Goal: Task Accomplishment & Management: Use online tool/utility

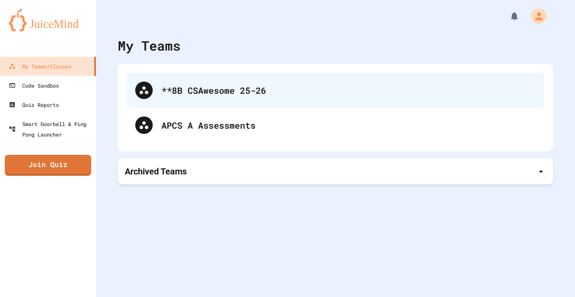
click at [192, 81] on div "**8B CSAwesome 25-26" at bounding box center [336, 90] width 418 height 35
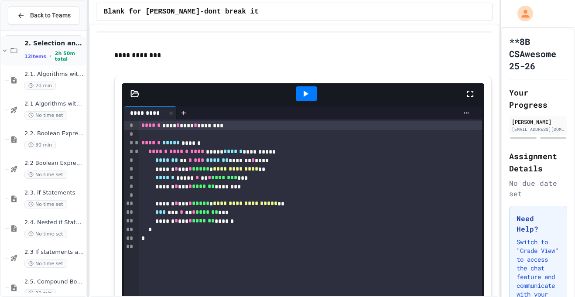
scroll to position [93, 0]
click at [50, 247] on div "2.3 If statements and Control Flow - Quiz No time set" at bounding box center [48, 258] width 78 height 30
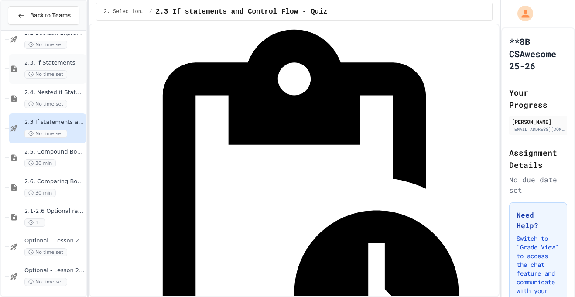
scroll to position [226, 0]
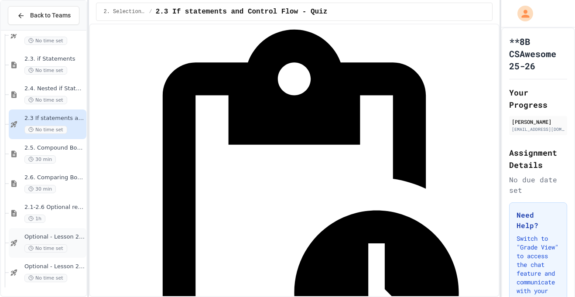
click at [58, 235] on span "Optional - Lesson 2.5 Quiz" at bounding box center [54, 236] width 60 height 7
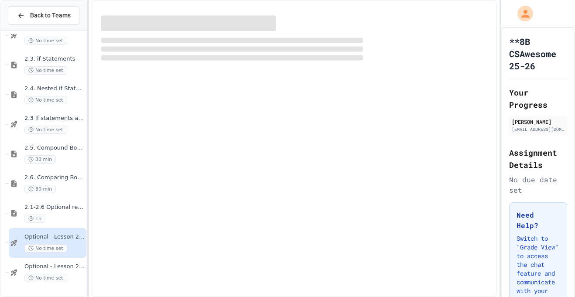
scroll to position [216, 0]
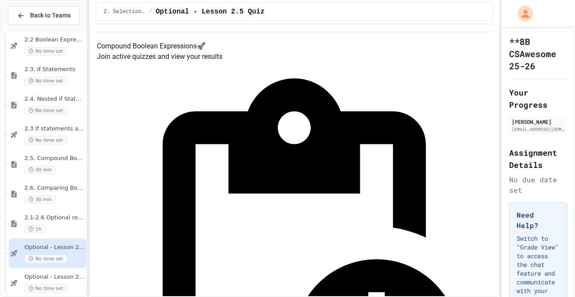
click at [51, 278] on span "Optional - Lesson 2.6 Quiz" at bounding box center [54, 277] width 60 height 7
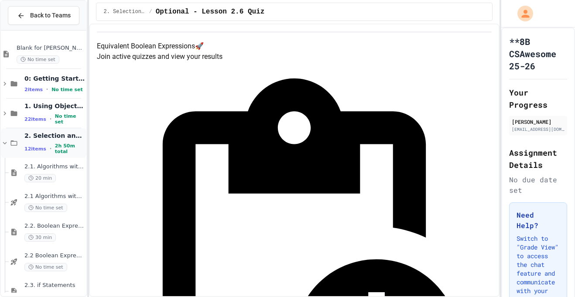
click at [14, 144] on icon at bounding box center [14, 143] width 10 height 8
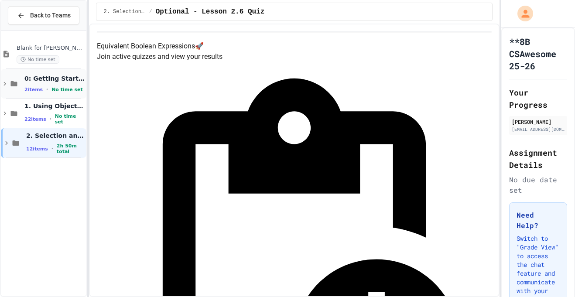
click at [34, 77] on span "0: Getting Started" at bounding box center [54, 79] width 60 height 8
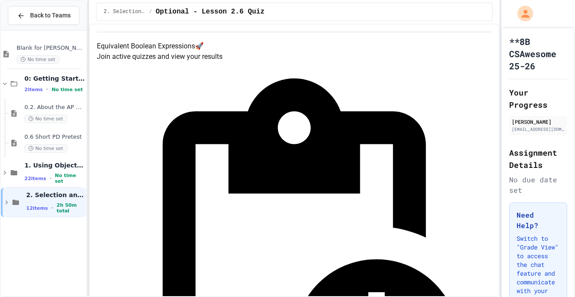
click at [34, 77] on span "0: Getting Started" at bounding box center [54, 79] width 60 height 8
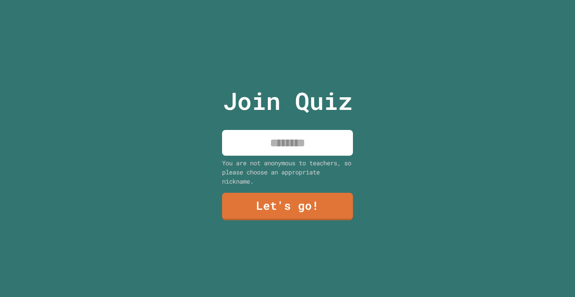
click at [310, 138] on input at bounding box center [287, 143] width 131 height 26
type input "*******"
click at [242, 210] on link "Let's go!" at bounding box center [287, 206] width 133 height 29
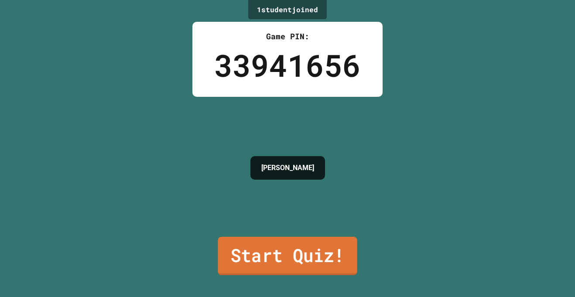
click at [294, 261] on link "Start Quiz!" at bounding box center [287, 256] width 139 height 38
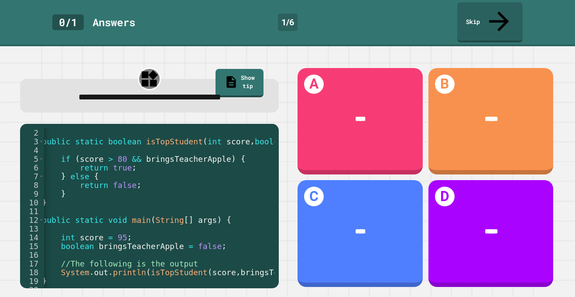
scroll to position [0, 22]
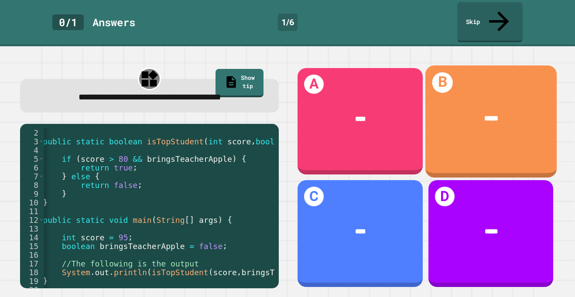
click at [468, 146] on div "B *****" at bounding box center [490, 121] width 131 height 112
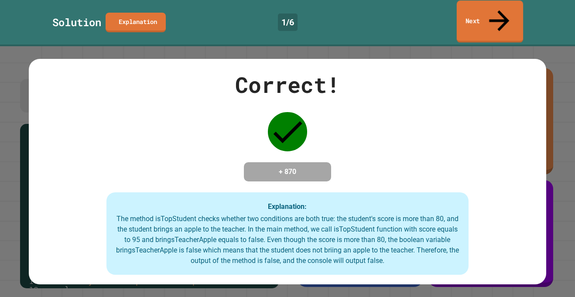
click at [476, 17] on link "Next" at bounding box center [490, 21] width 66 height 42
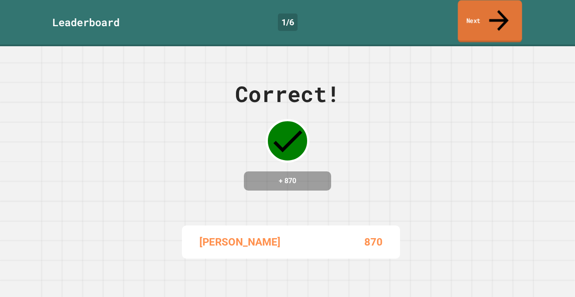
click at [485, 20] on link "Next" at bounding box center [490, 21] width 64 height 42
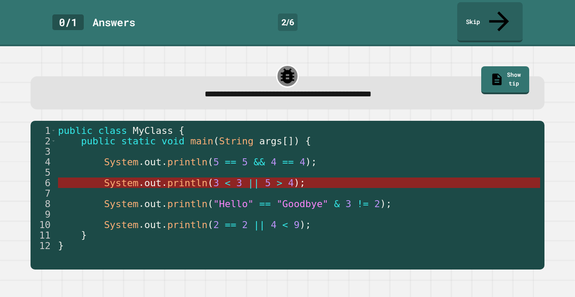
click at [225, 178] on span "<" at bounding box center [228, 183] width 6 height 11
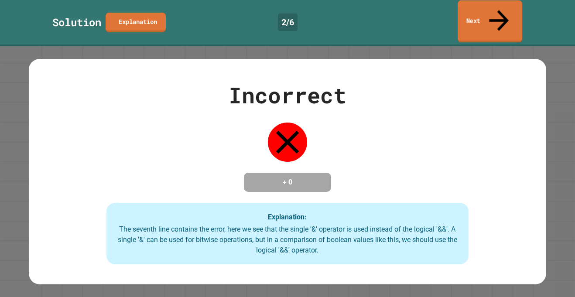
click at [492, 5] on link "Next" at bounding box center [490, 21] width 65 height 42
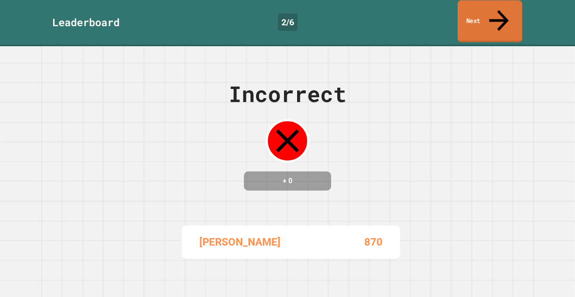
click at [492, 5] on link "Next" at bounding box center [490, 21] width 65 height 42
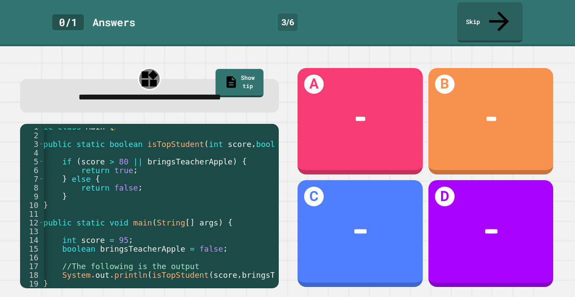
scroll to position [0, 21]
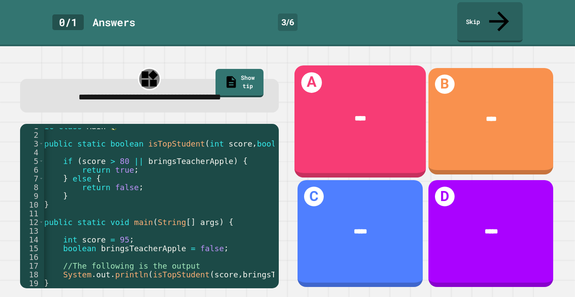
click at [349, 123] on div "****" at bounding box center [360, 119] width 131 height 41
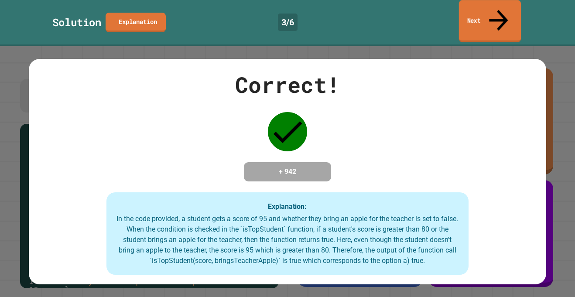
click at [485, 15] on link "Next" at bounding box center [490, 21] width 62 height 42
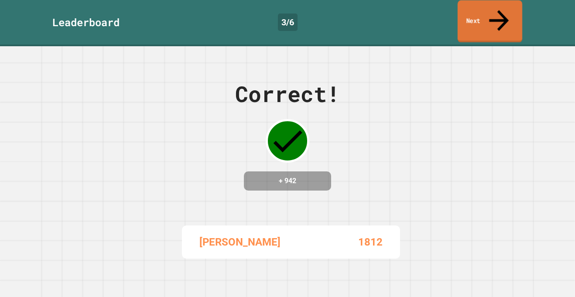
click at [471, 13] on link "Next" at bounding box center [490, 21] width 65 height 42
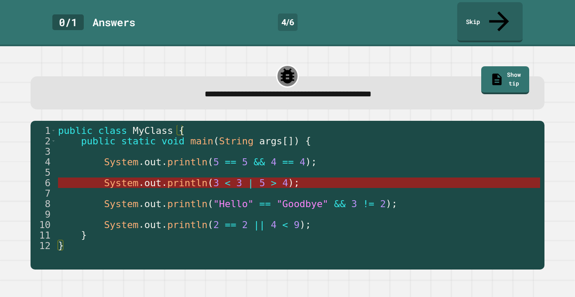
click at [259, 178] on span "5" at bounding box center [262, 183] width 6 height 11
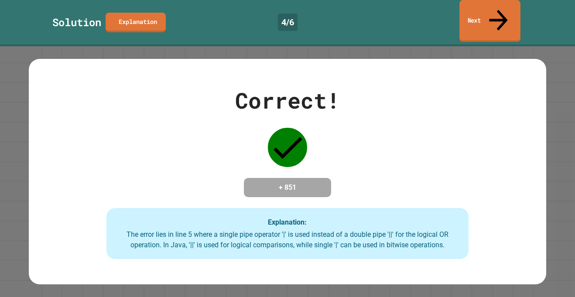
click at [476, 17] on link "Next" at bounding box center [489, 21] width 61 height 42
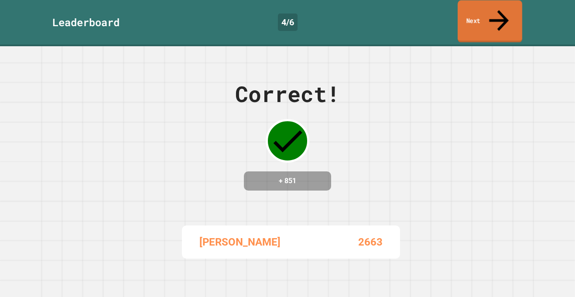
click at [469, 18] on link "Next" at bounding box center [490, 21] width 65 height 42
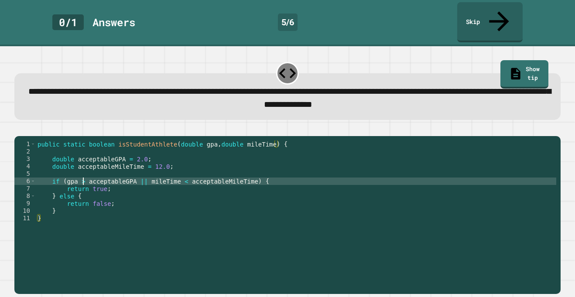
click at [83, 174] on div "public static boolean isStudentAthlete ( double gpa , double mileTime ) { doubl…" at bounding box center [296, 221] width 521 height 163
click at [156, 160] on div "public static boolean isStudentAthlete ( double gpa , double mileTime ) { doubl…" at bounding box center [296, 221] width 521 height 163
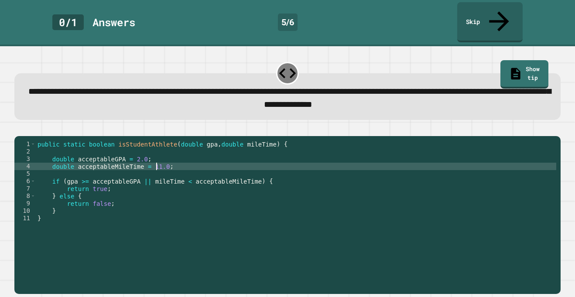
scroll to position [0, 15]
click at [37, 126] on div at bounding box center [287, 131] width 546 height 10
click at [19, 129] on icon "button" at bounding box center [19, 129] width 0 height 0
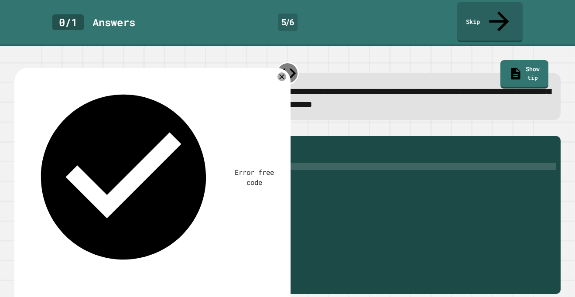
click at [145, 175] on div "public static boolean isStudentAthlete ( double gpa , double mileTime ) { doubl…" at bounding box center [296, 221] width 521 height 163
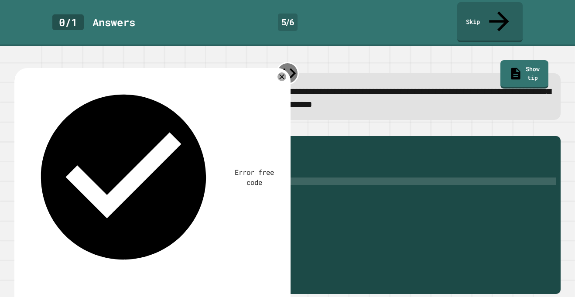
scroll to position [0, 14]
type textarea "**********"
click at [19, 129] on icon "button" at bounding box center [19, 129] width 0 height 0
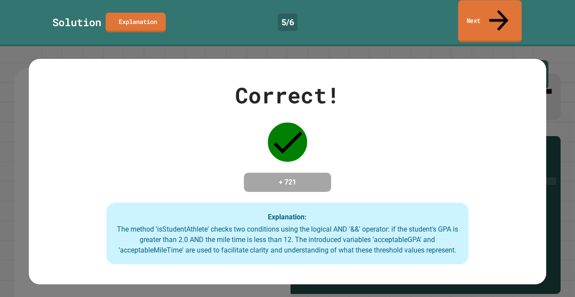
click at [476, 7] on link "Next" at bounding box center [490, 21] width 64 height 42
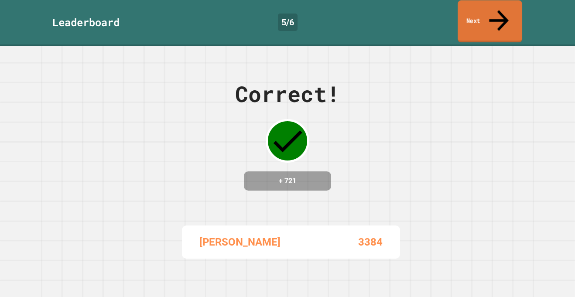
click at [476, 7] on link "Next" at bounding box center [490, 21] width 65 height 42
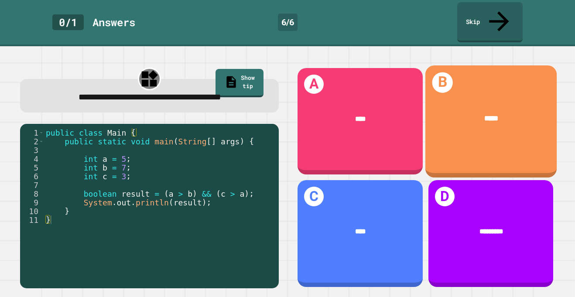
click at [472, 142] on div "B *****" at bounding box center [490, 121] width 131 height 112
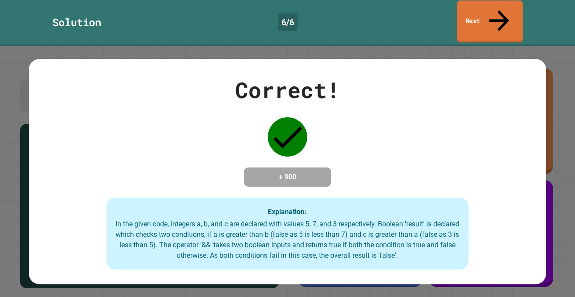
click at [477, 14] on link "Next" at bounding box center [490, 21] width 66 height 42
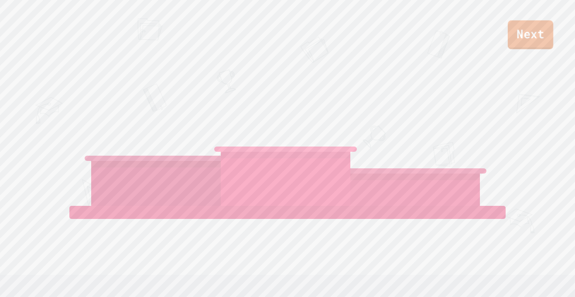
click at [540, 48] on link "Next" at bounding box center [530, 35] width 45 height 29
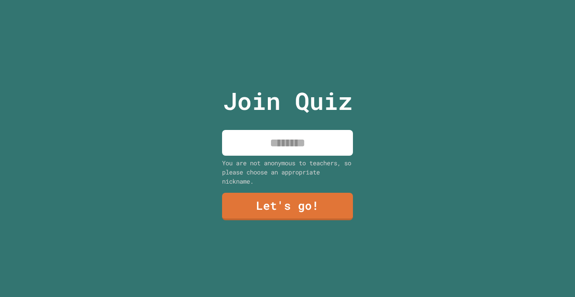
click at [289, 150] on input at bounding box center [287, 143] width 131 height 26
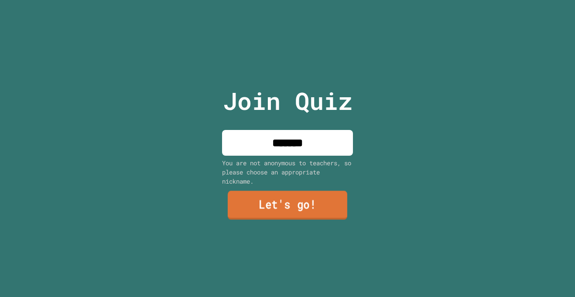
type input "*******"
click at [246, 205] on link "Let's go!" at bounding box center [288, 205] width 120 height 29
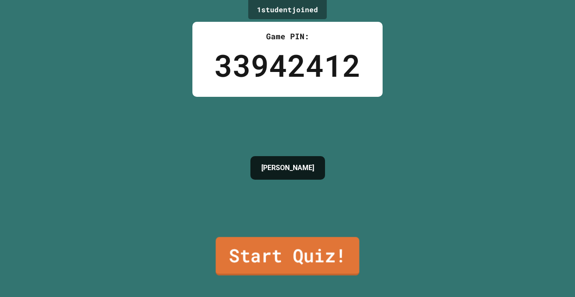
click at [261, 260] on link "Start Quiz!" at bounding box center [288, 256] width 144 height 38
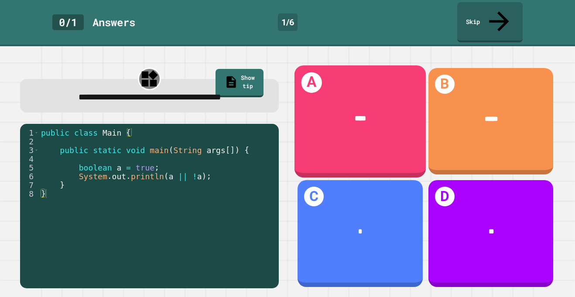
click at [391, 126] on div "A ****" at bounding box center [360, 121] width 131 height 112
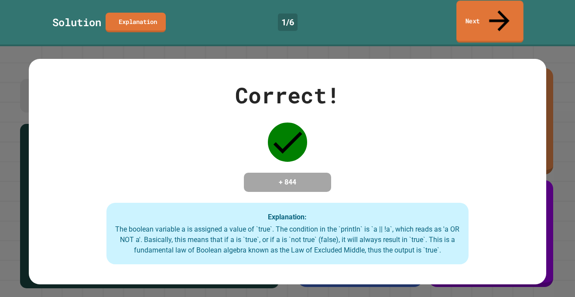
click at [492, 15] on link "Next" at bounding box center [489, 21] width 67 height 42
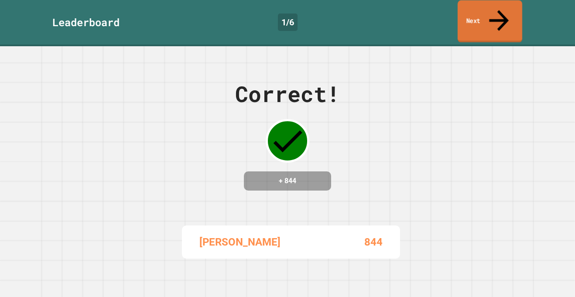
click at [492, 15] on link "Next" at bounding box center [490, 21] width 65 height 42
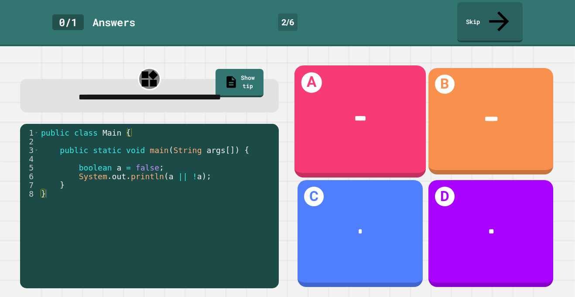
click at [381, 130] on div "A ****" at bounding box center [360, 121] width 131 height 112
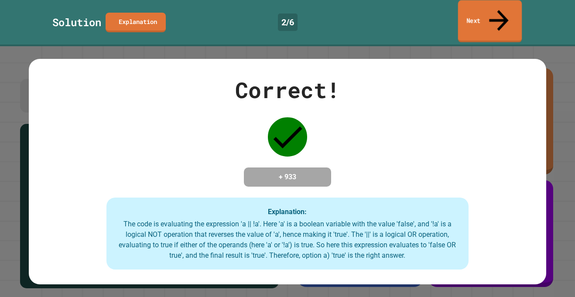
click at [494, 14] on icon at bounding box center [498, 20] width 29 height 31
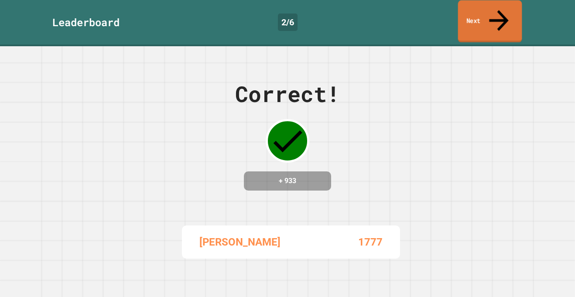
click at [494, 14] on icon at bounding box center [498, 20] width 29 height 31
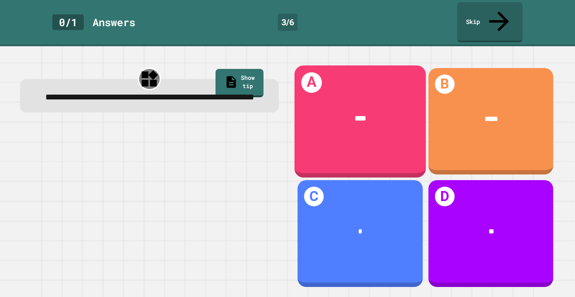
click at [346, 129] on div "A ****" at bounding box center [360, 121] width 131 height 112
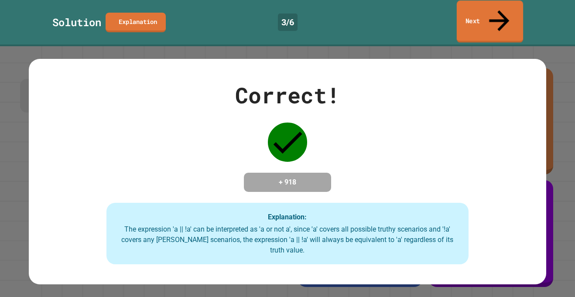
click at [510, 9] on link "Next" at bounding box center [490, 21] width 66 height 42
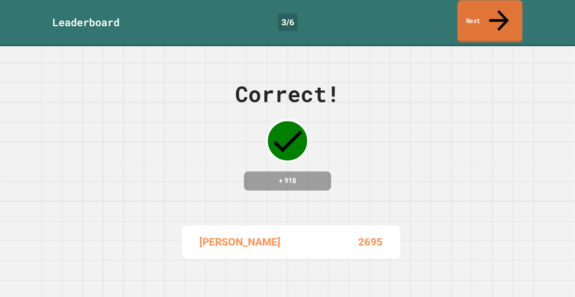
click at [510, 9] on link "Next" at bounding box center [490, 21] width 65 height 42
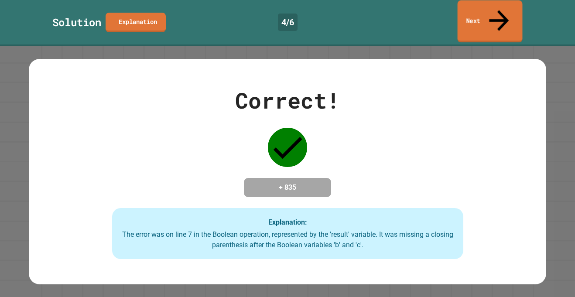
click at [471, 18] on link "Next" at bounding box center [490, 21] width 65 height 42
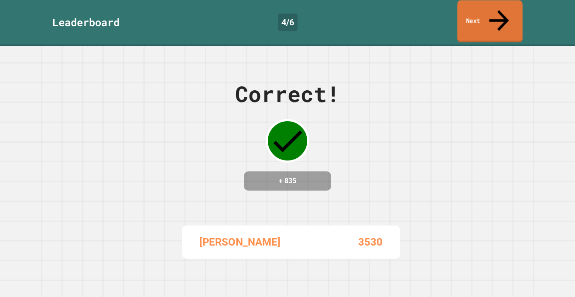
click at [471, 18] on link "Next" at bounding box center [489, 21] width 65 height 42
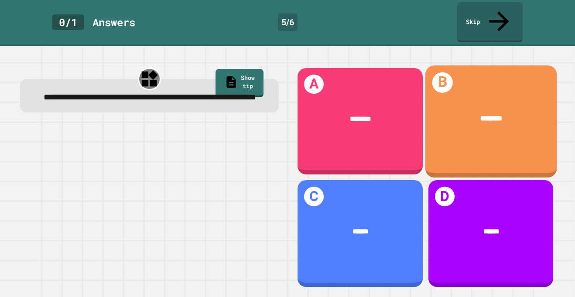
click at [467, 144] on div "B ********" at bounding box center [490, 121] width 131 height 112
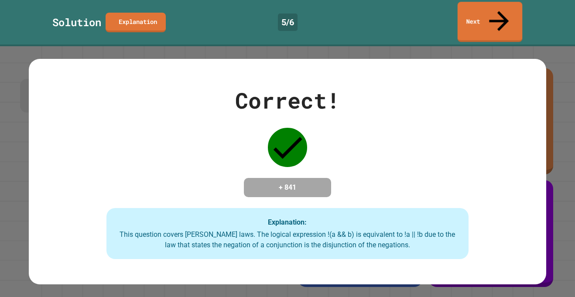
click at [486, 22] on div "Solution Explanation 5 / 6 Next" at bounding box center [287, 23] width 575 height 46
click at [489, 14] on link "Next" at bounding box center [490, 21] width 64 height 42
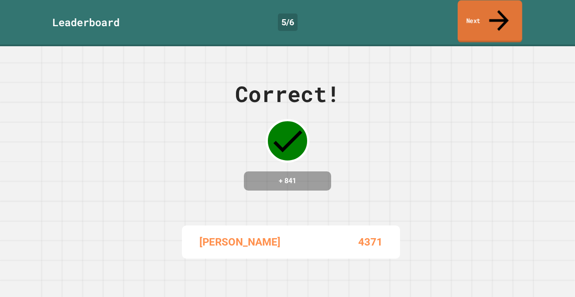
click at [489, 14] on link "Next" at bounding box center [490, 21] width 65 height 42
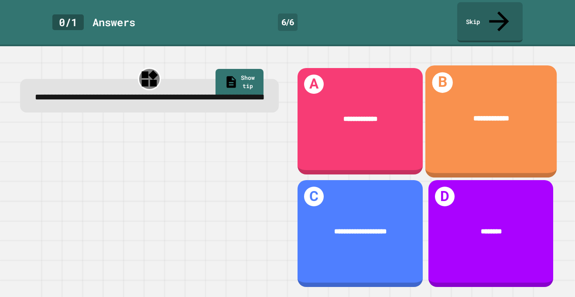
click at [485, 67] on div "**********" at bounding box center [490, 121] width 131 height 112
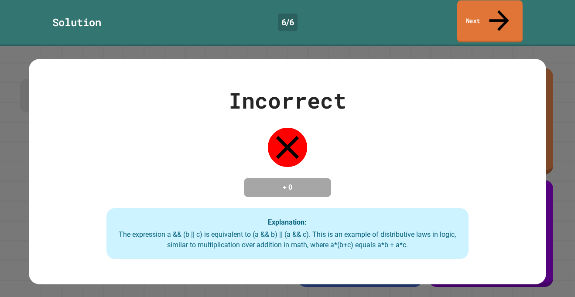
click at [488, 12] on link "Next" at bounding box center [489, 21] width 65 height 42
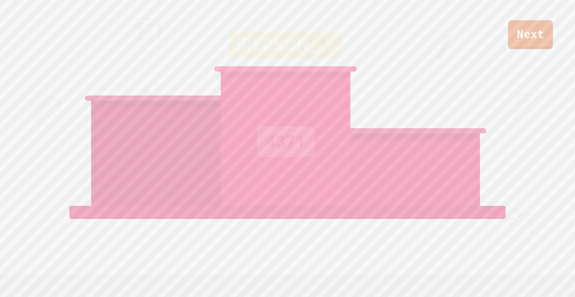
click at [514, 34] on link "Next" at bounding box center [530, 34] width 45 height 29
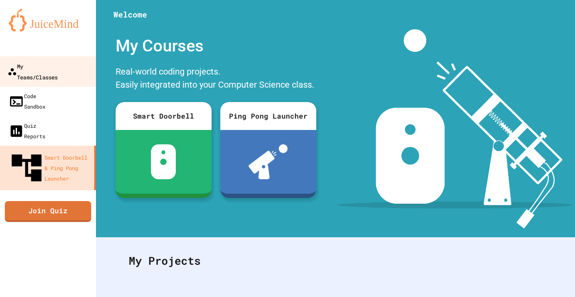
click at [27, 56] on link "My Teams/Classes" at bounding box center [48, 71] width 99 height 31
